Goal: Transaction & Acquisition: Purchase product/service

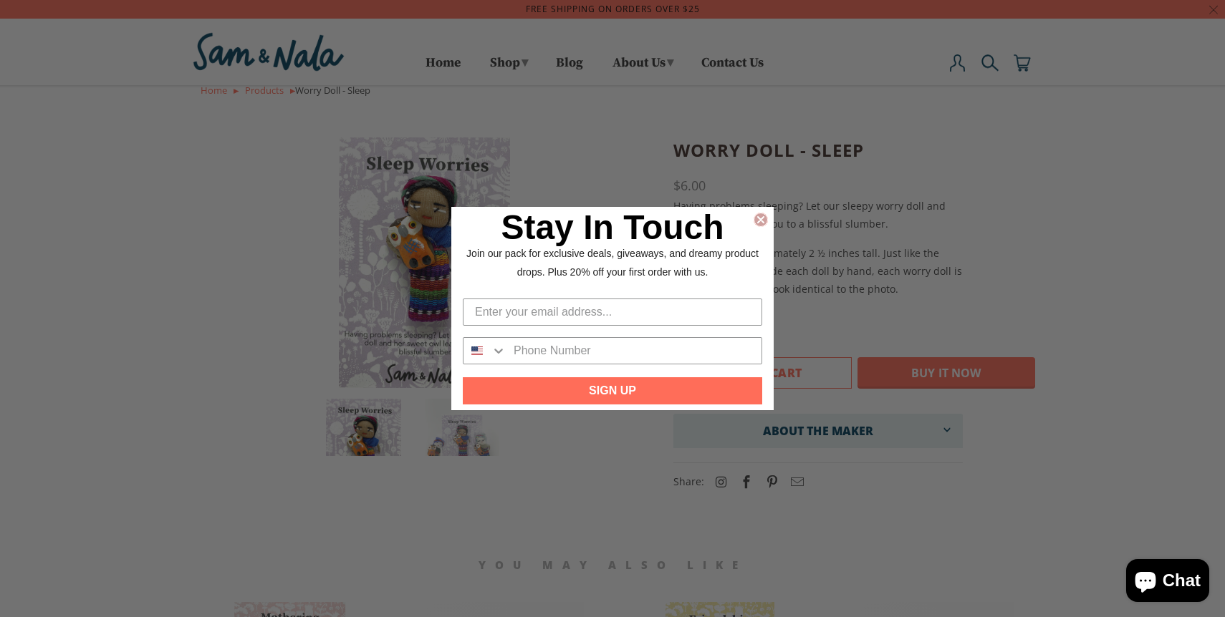
click at [763, 221] on circle "Close dialog" at bounding box center [761, 220] width 14 height 14
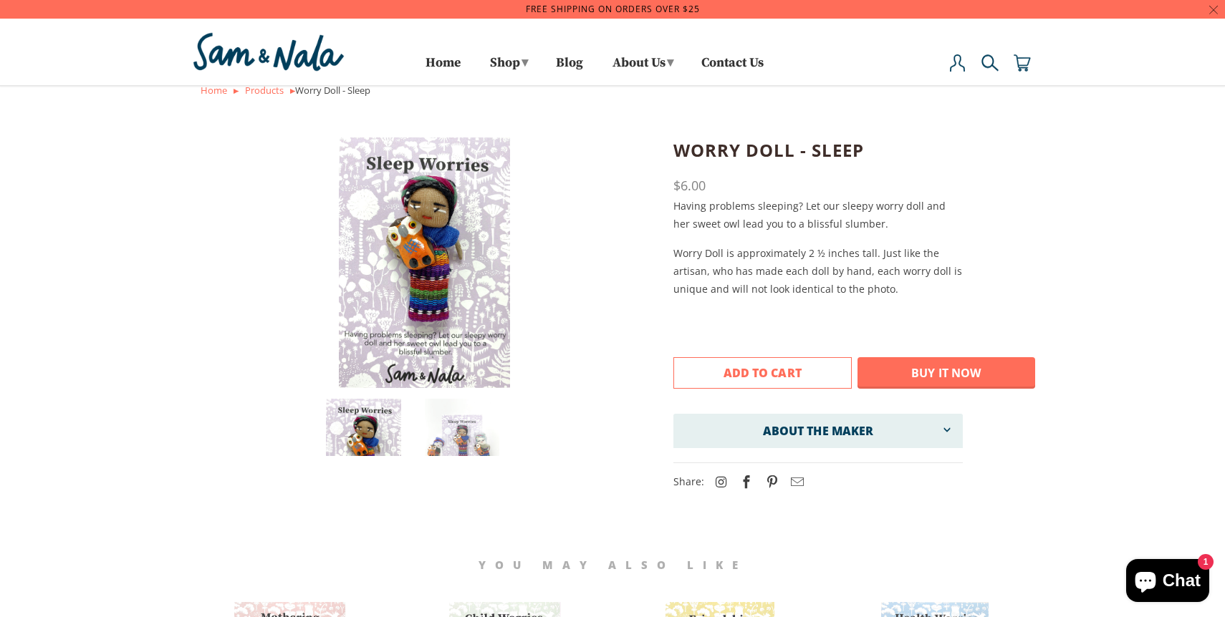
click at [809, 372] on button "Add to Cart" at bounding box center [762, 373] width 178 height 32
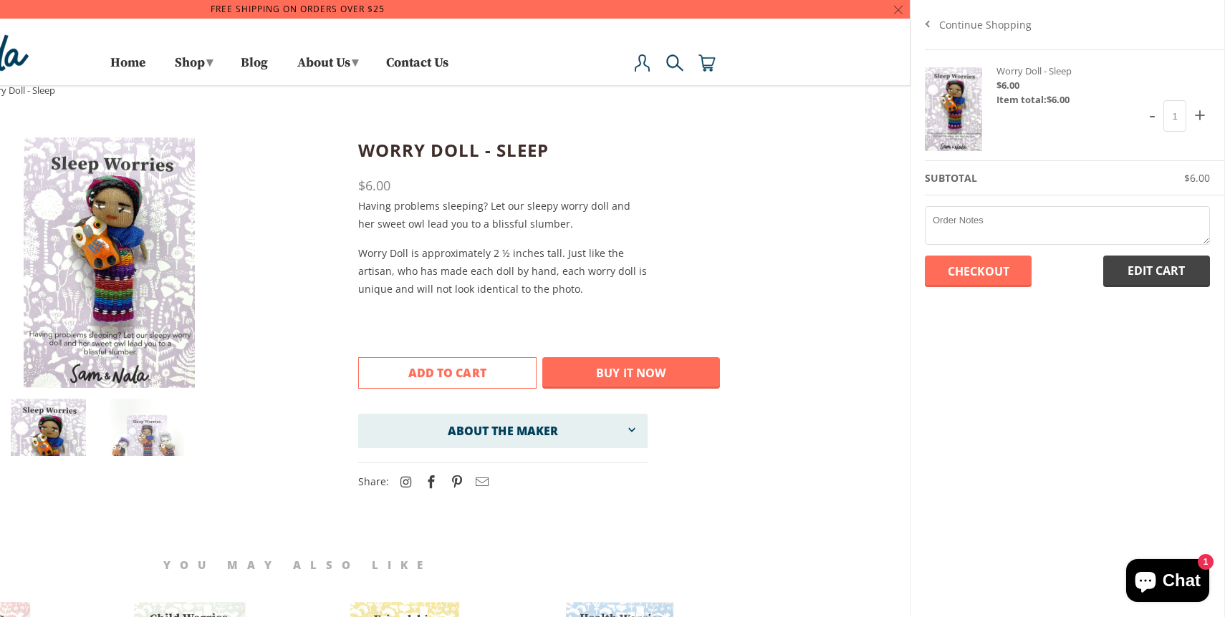
click at [201, 67] on div at bounding box center [297, 308] width 1225 height 617
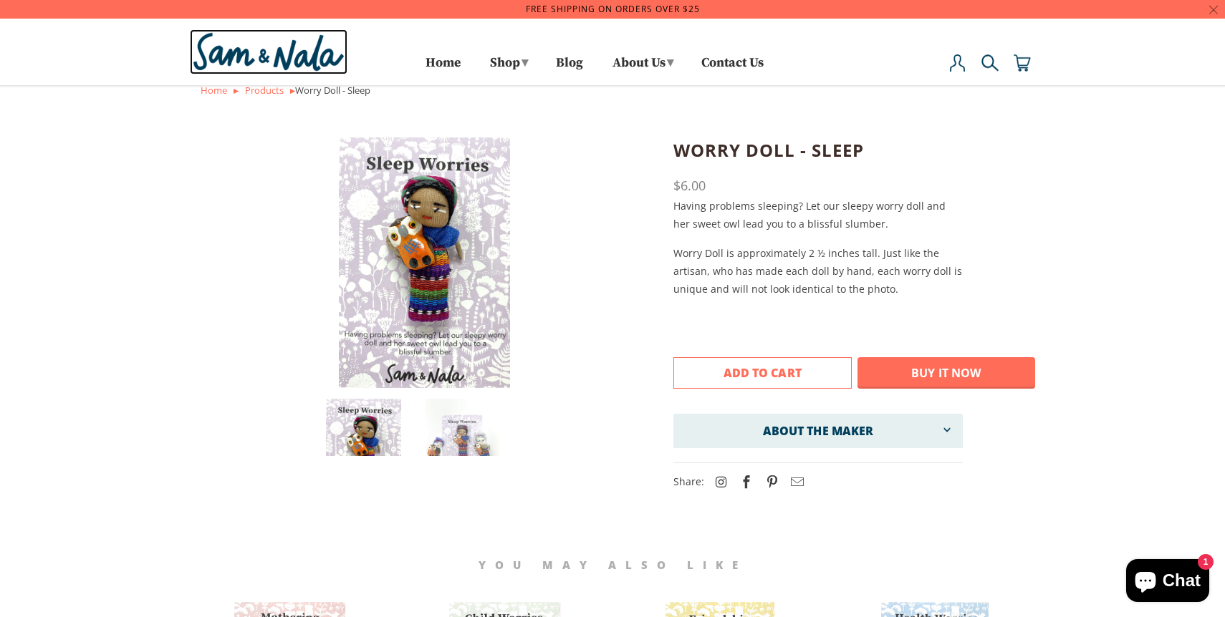
click at [322, 67] on img at bounding box center [269, 51] width 158 height 45
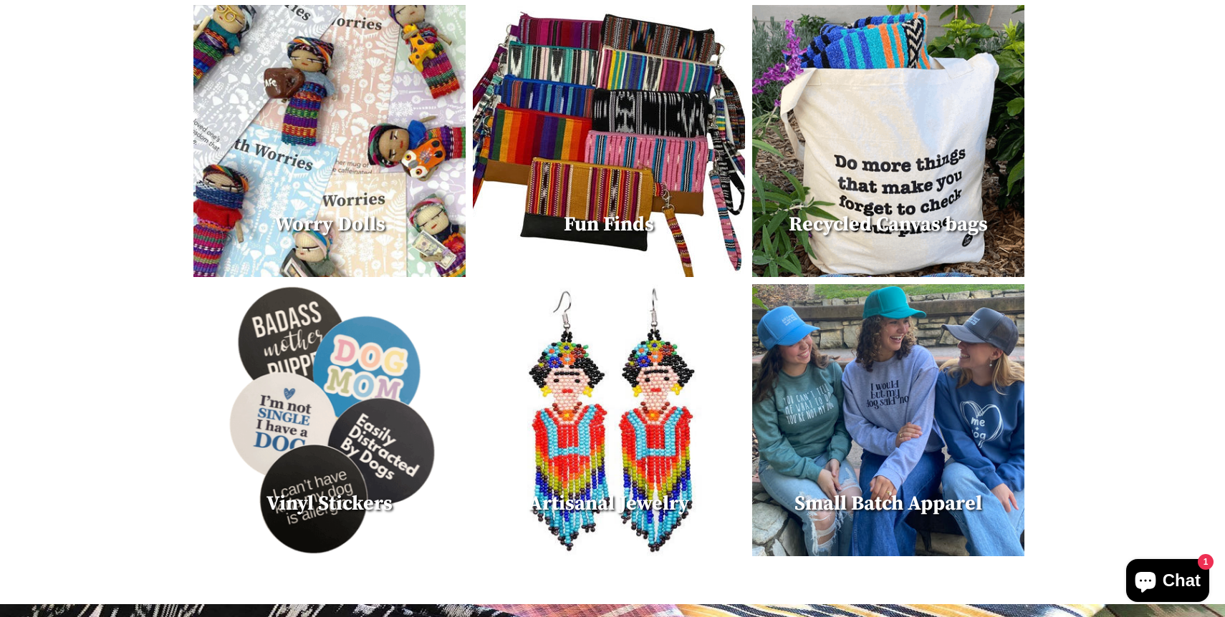
scroll to position [890, 0]
click at [355, 197] on img at bounding box center [329, 142] width 272 height 272
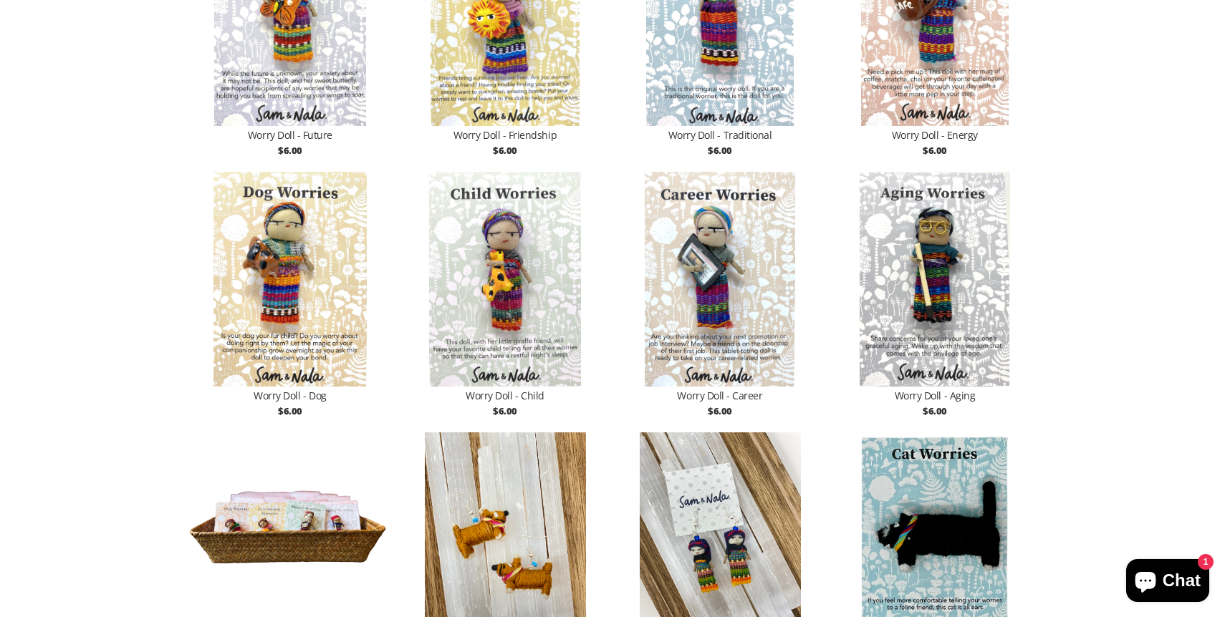
scroll to position [1484, 0]
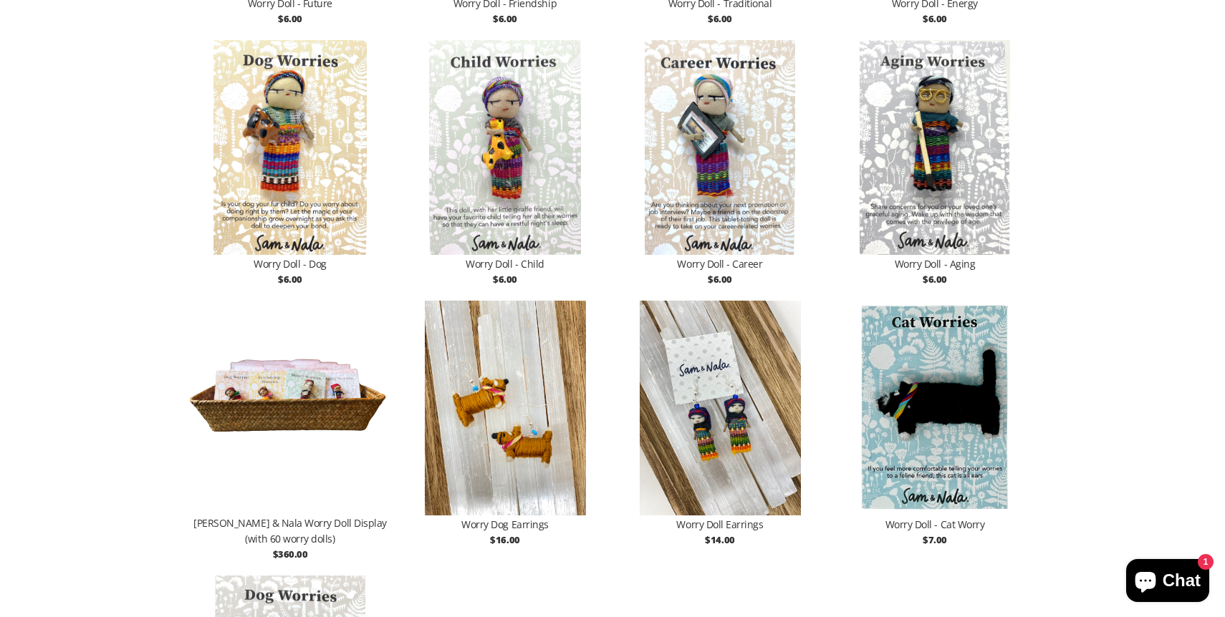
click at [929, 422] on img at bounding box center [934, 408] width 201 height 215
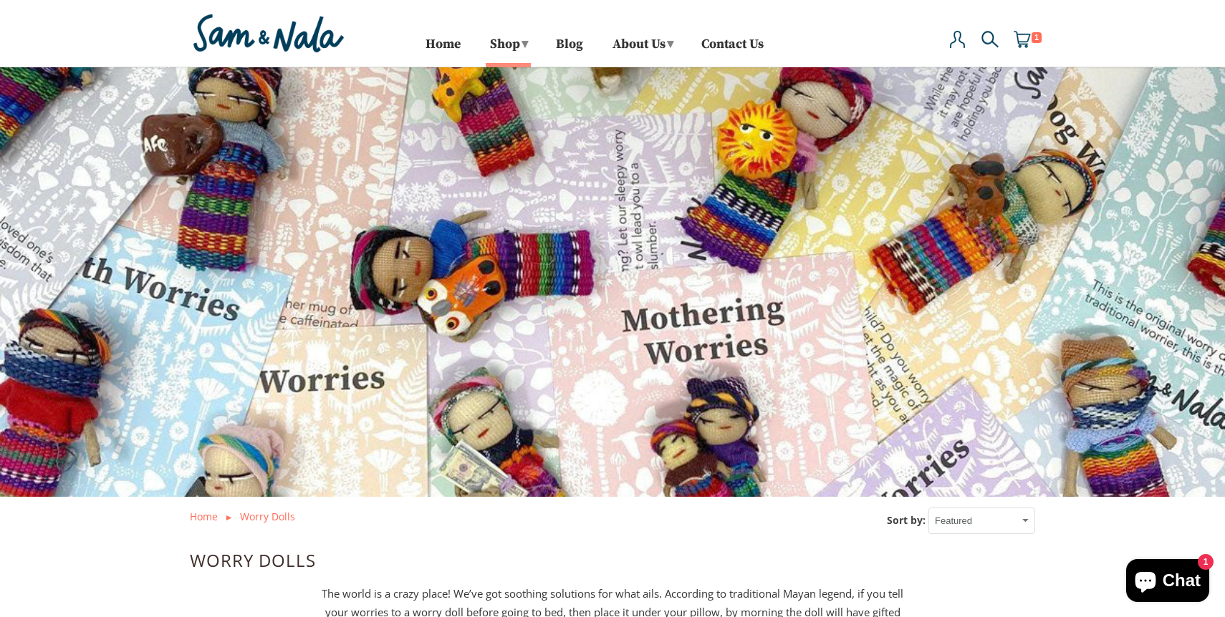
scroll to position [0, 0]
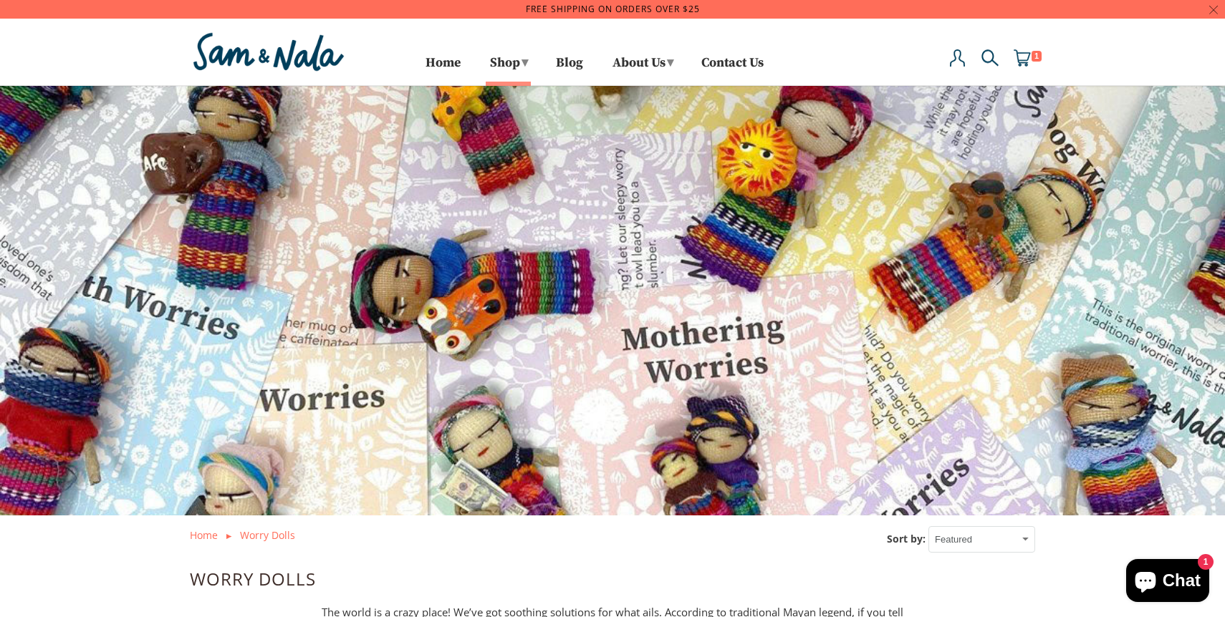
click at [457, 67] on li "Home" at bounding box center [443, 70] width 57 height 38
click at [434, 62] on link "Home" at bounding box center [442, 70] width 35 height 24
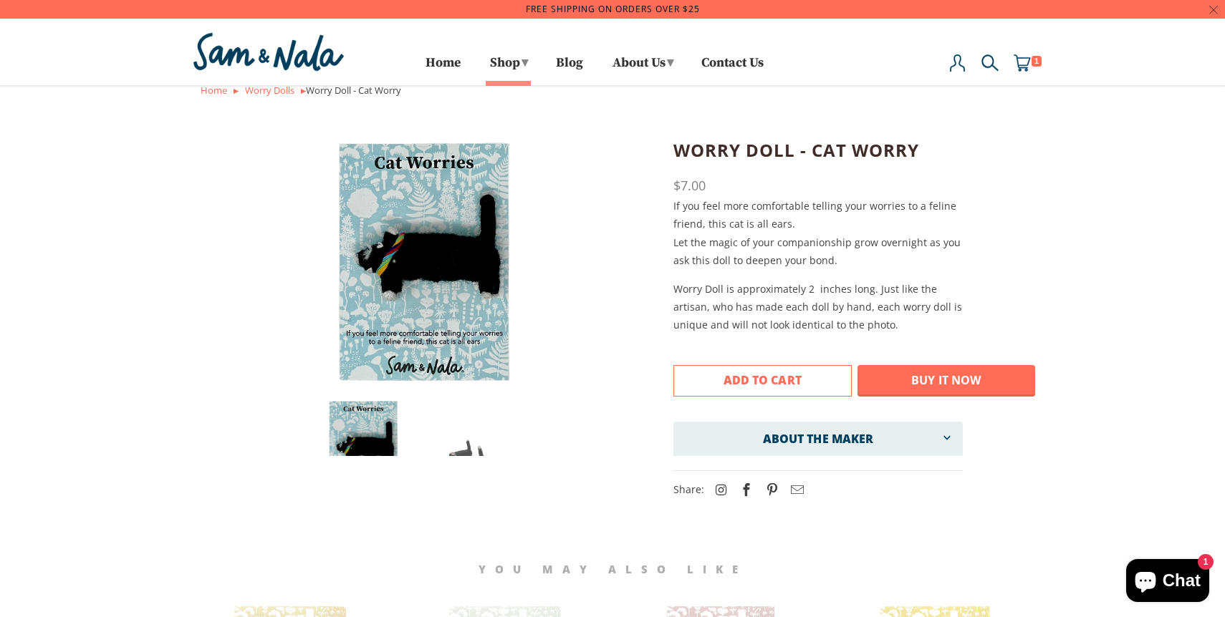
click at [773, 365] on button "Add to Cart" at bounding box center [762, 381] width 178 height 32
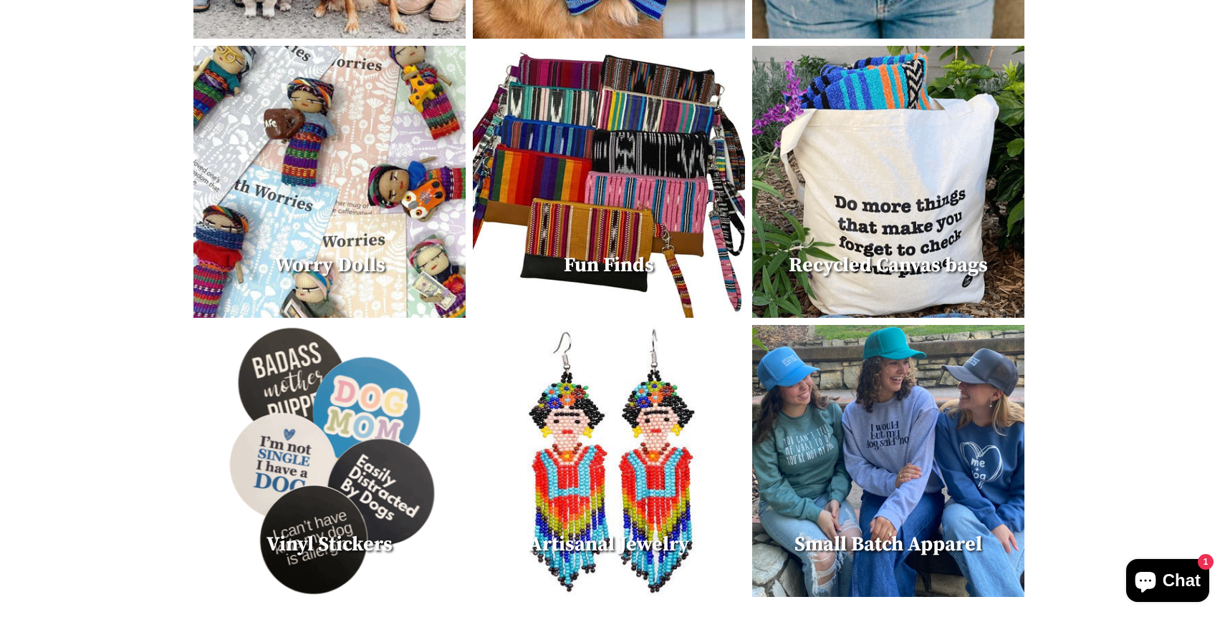
scroll to position [851, 0]
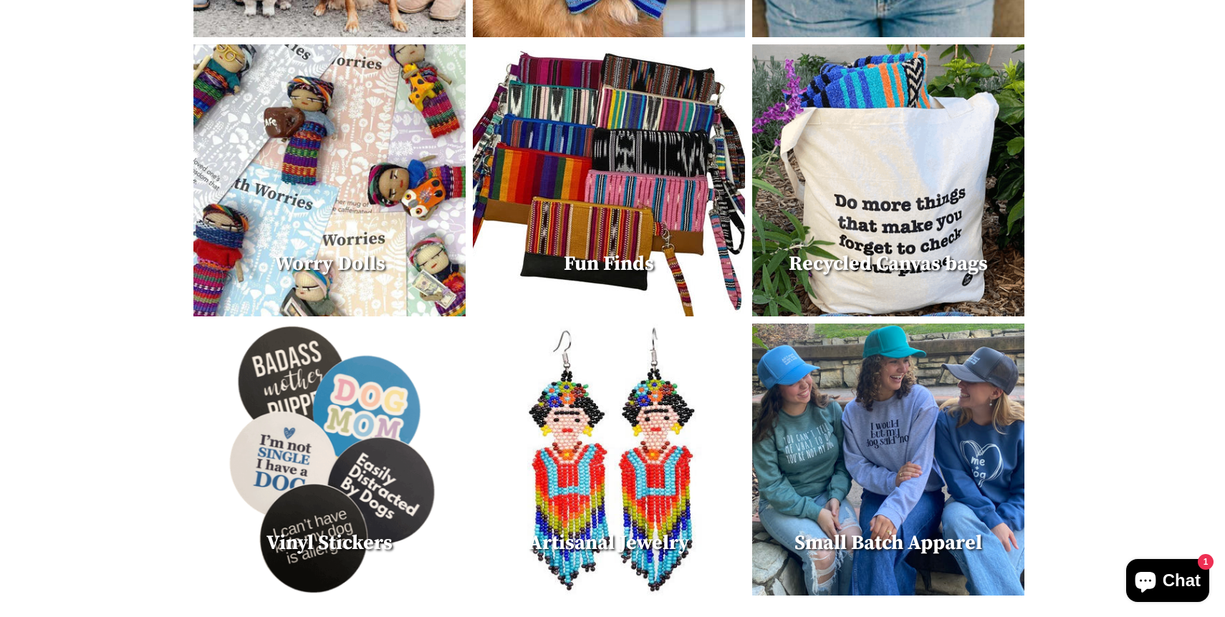
click at [376, 434] on img at bounding box center [329, 460] width 272 height 272
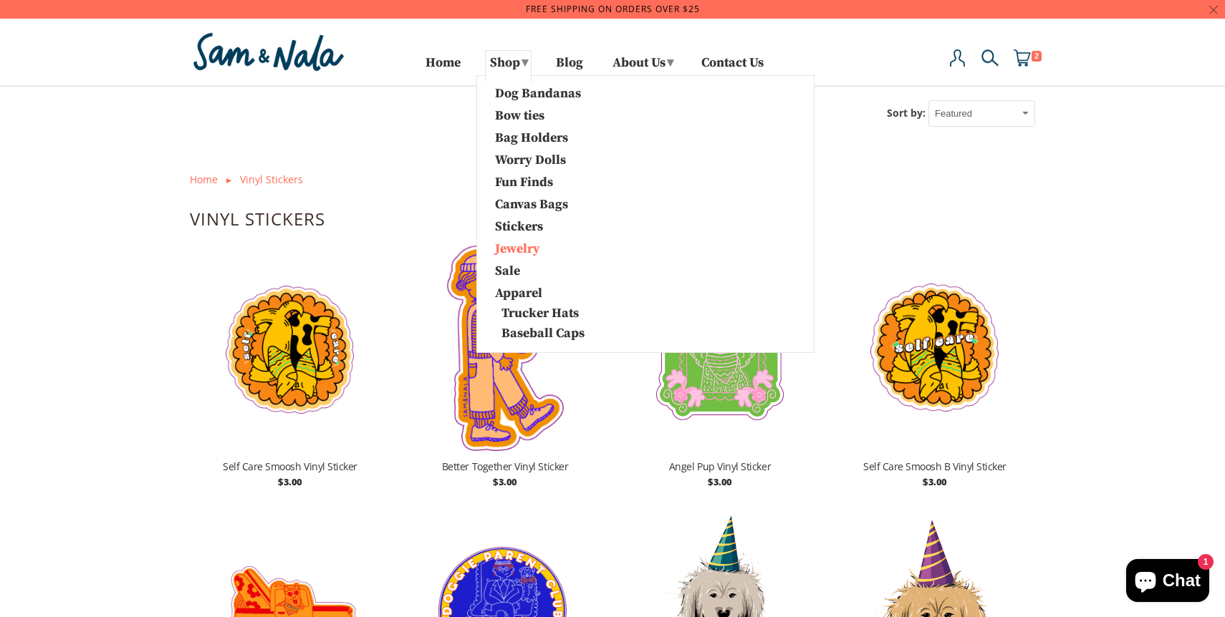
click at [517, 242] on link "Jewelry" at bounding box center [559, 247] width 150 height 19
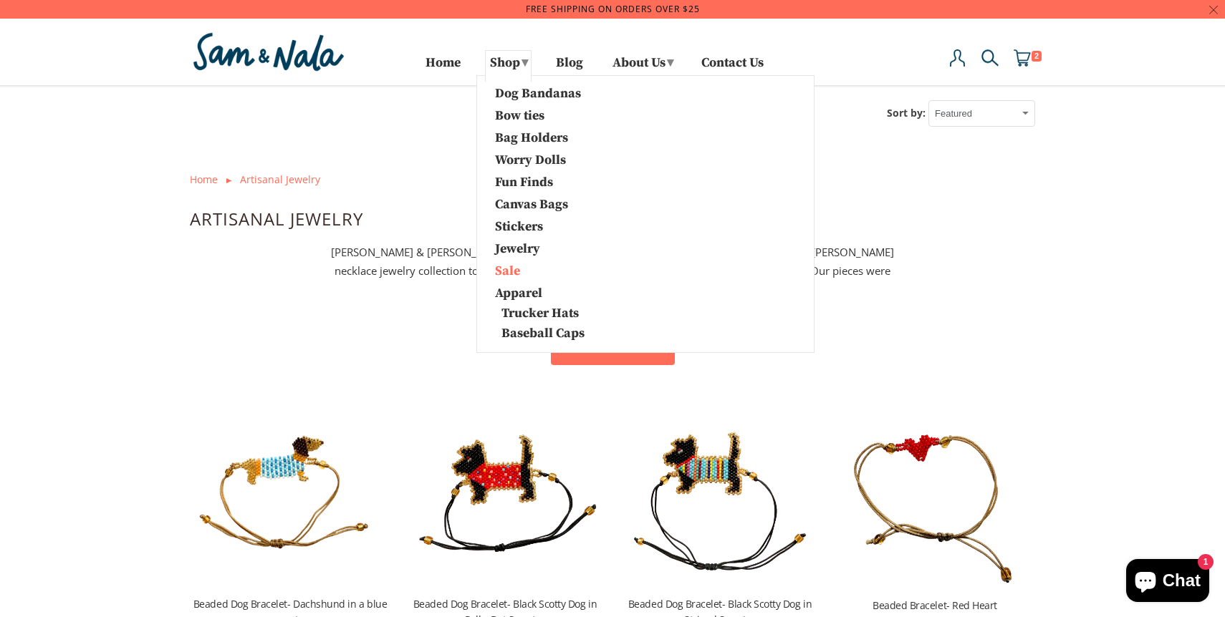
click at [490, 269] on link "Sale" at bounding box center [559, 270] width 150 height 19
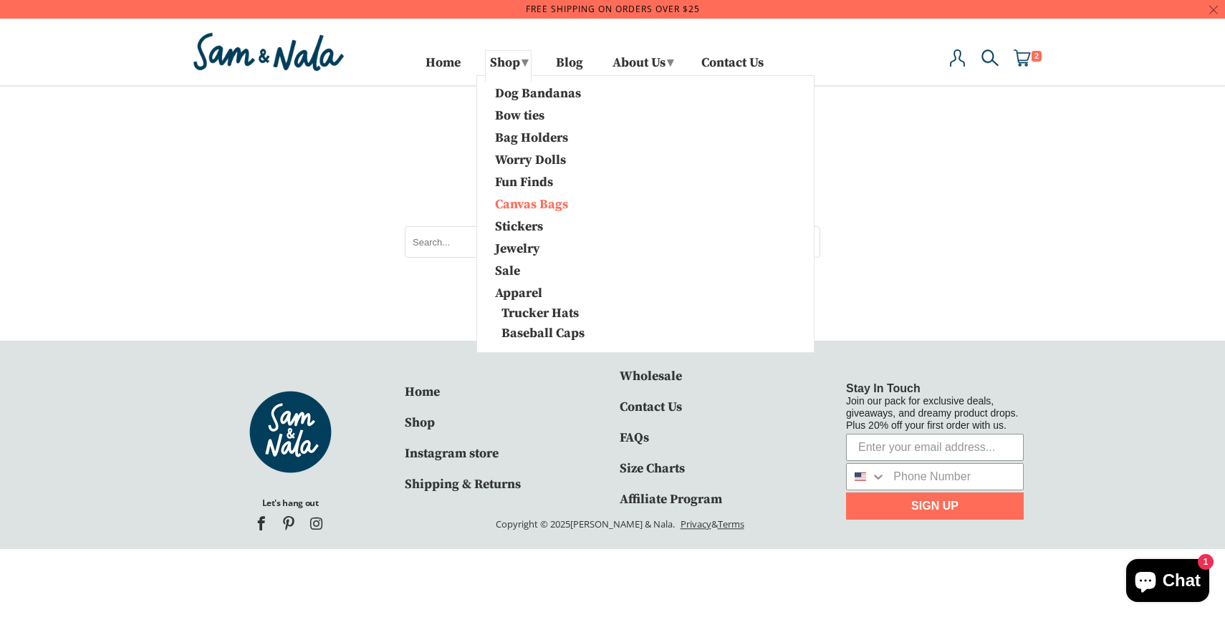
click at [522, 201] on link "Canvas Bags" at bounding box center [559, 203] width 150 height 19
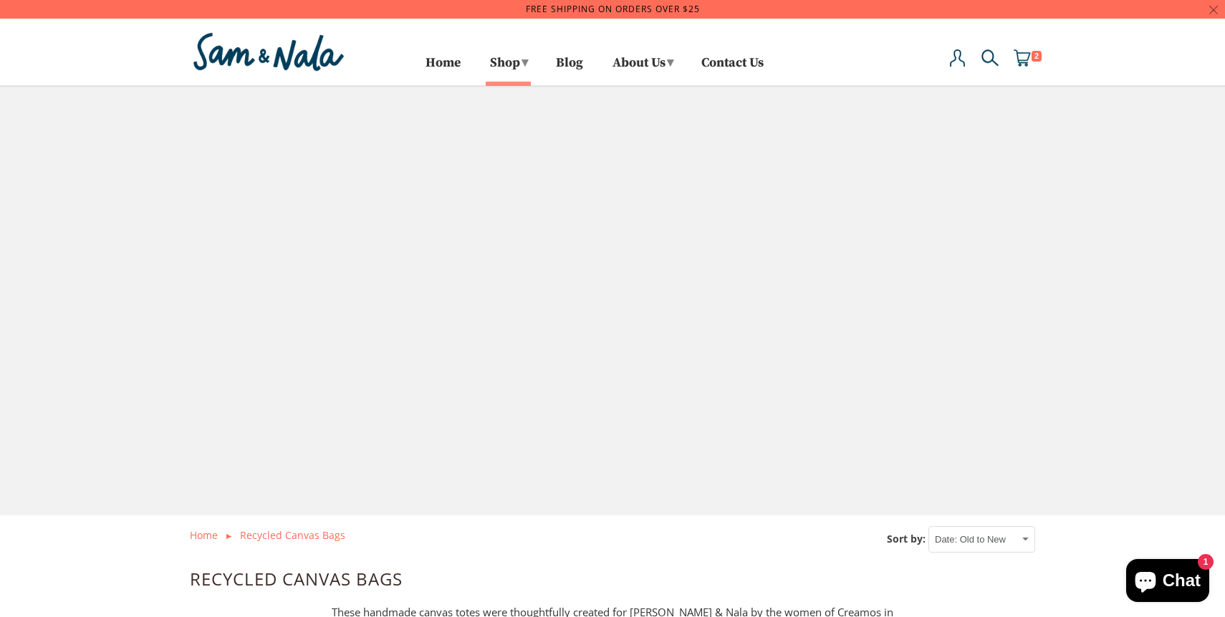
select select "created-ascending"
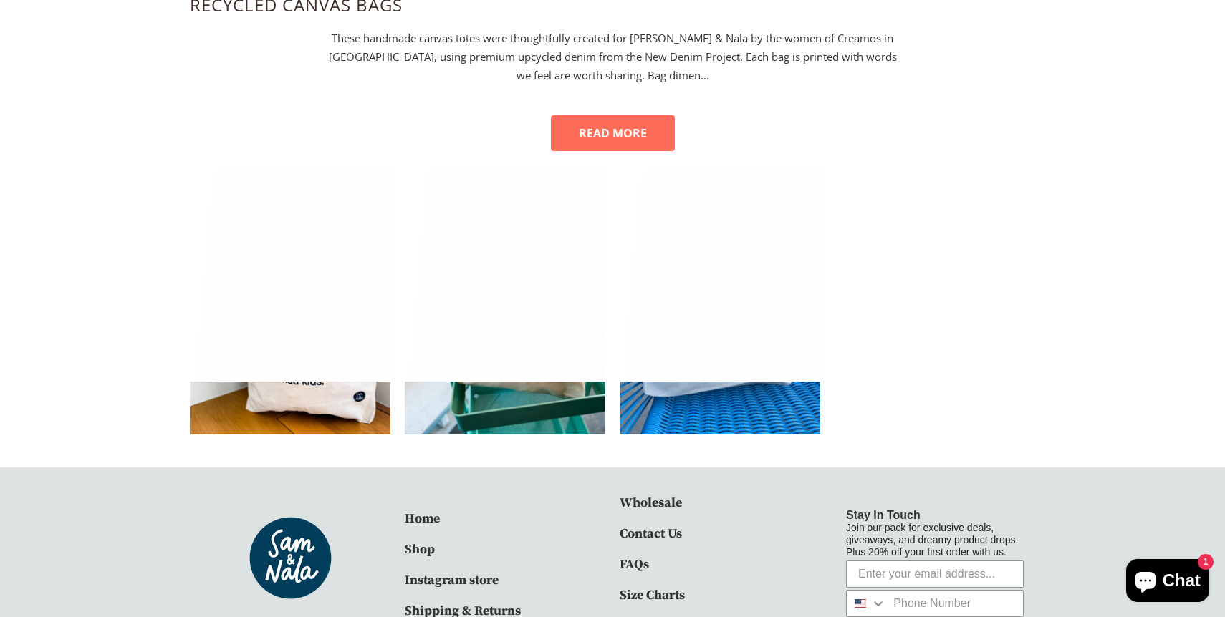
scroll to position [569, 0]
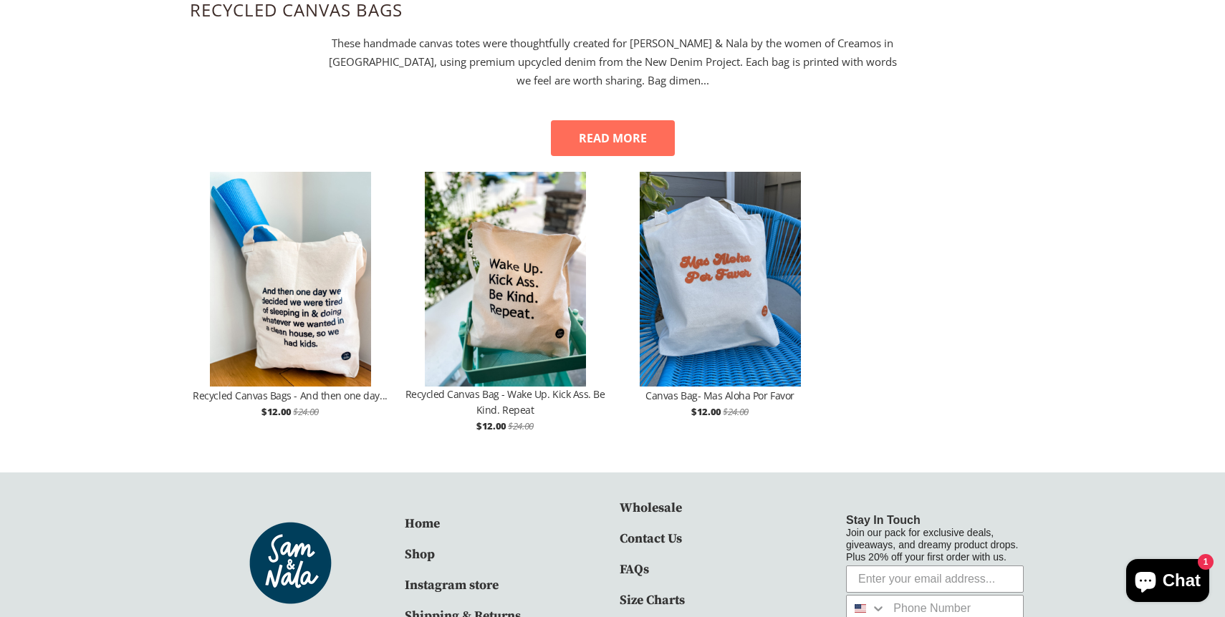
click at [506, 244] on img at bounding box center [505, 279] width 201 height 215
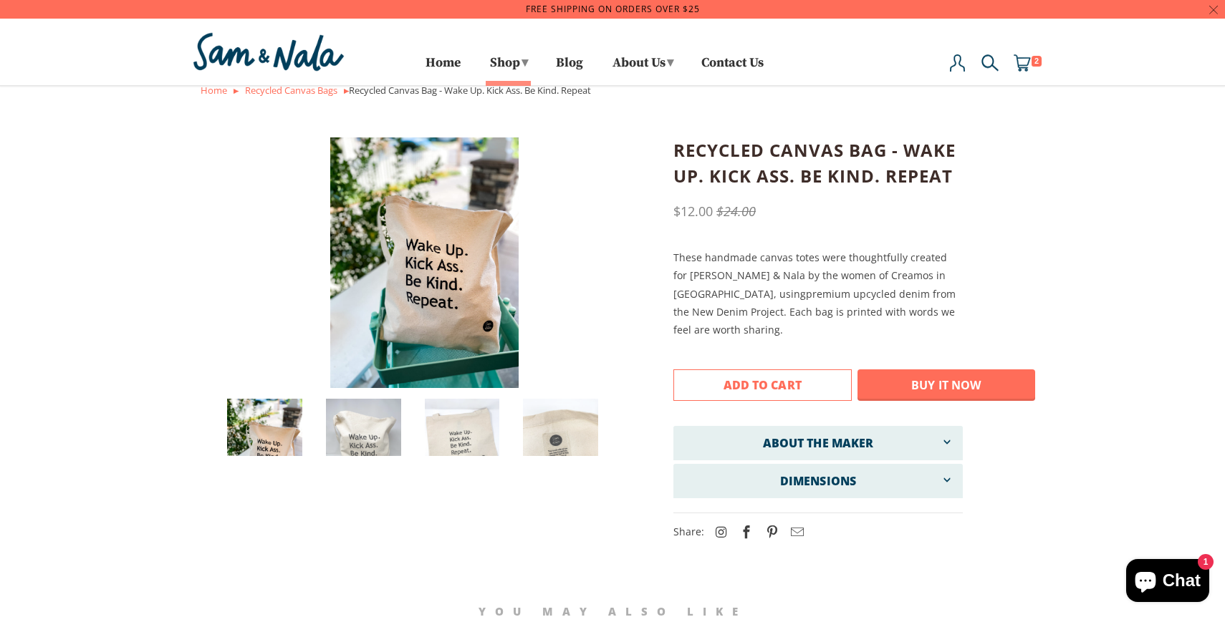
click at [804, 376] on button "Add to Cart" at bounding box center [762, 385] width 178 height 32
click at [202, 61] on div at bounding box center [612, 308] width 1225 height 617
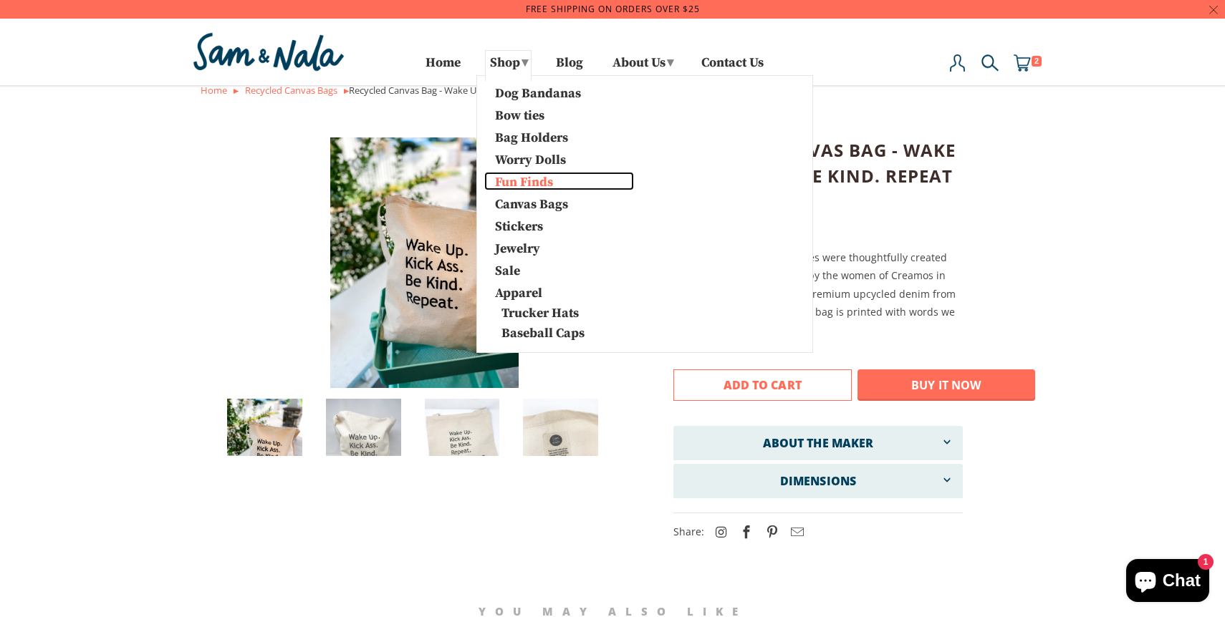
click at [513, 184] on link "Fun Finds" at bounding box center [559, 181] width 150 height 19
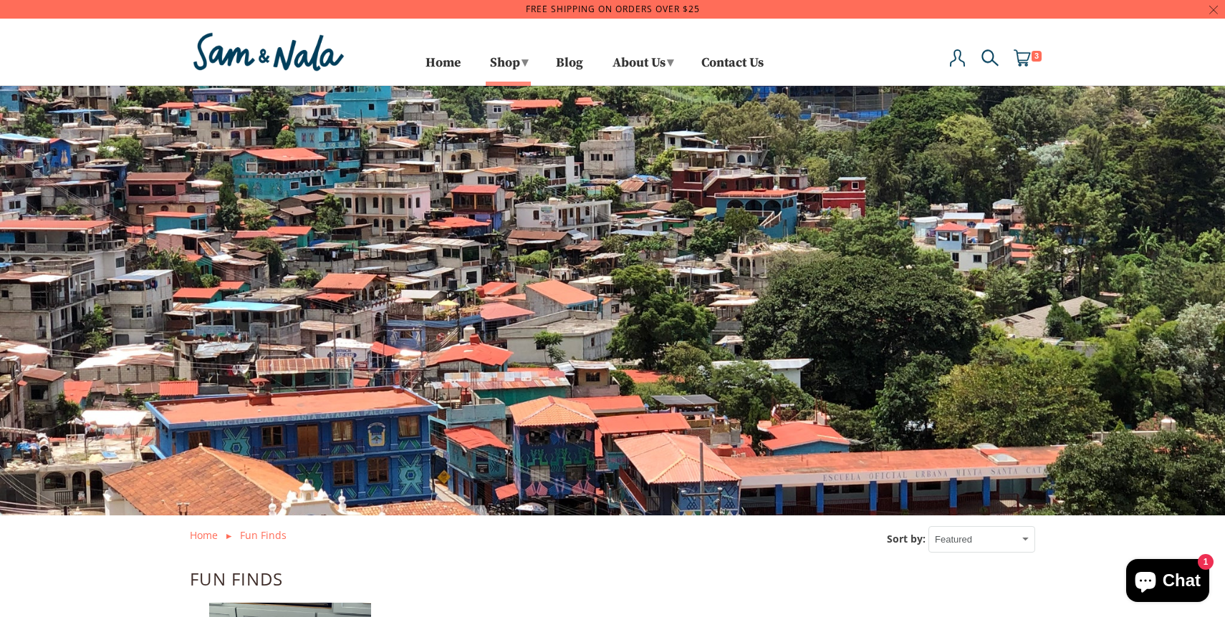
click at [1026, 61] on img at bounding box center [1021, 57] width 17 height 17
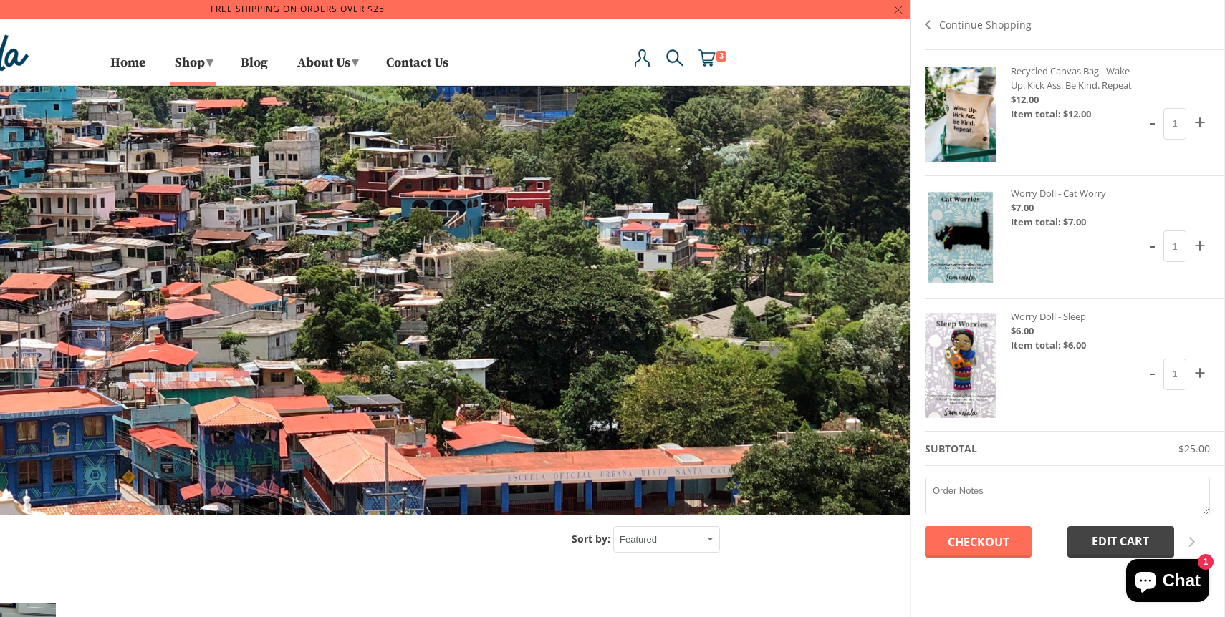
click at [1005, 541] on input "Checkout" at bounding box center [977, 542] width 107 height 32
